Goal: Navigation & Orientation: Find specific page/section

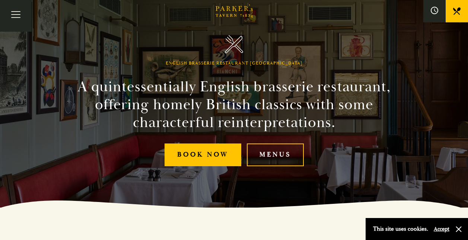
scroll to position [34, 0]
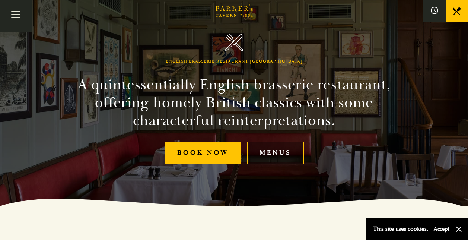
click at [279, 157] on link "Menus" at bounding box center [275, 152] width 57 height 23
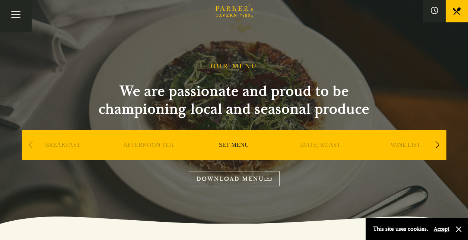
click at [230, 144] on link "SET MENU" at bounding box center [234, 156] width 30 height 30
